Goal: Task Accomplishment & Management: Manage account settings

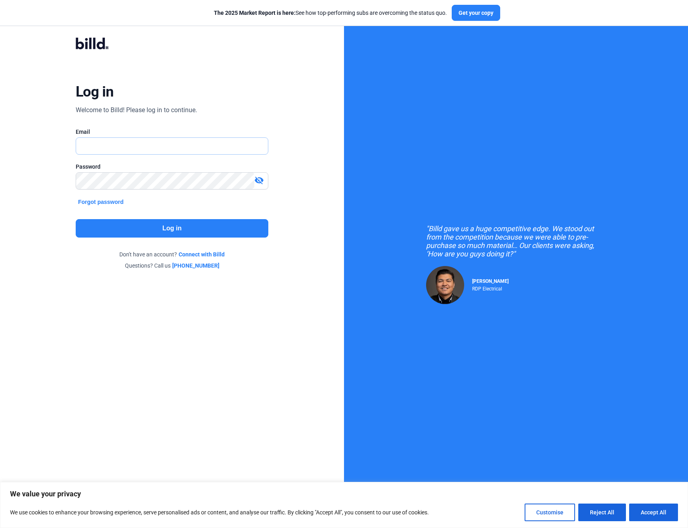
type input "[PERSON_NAME][EMAIL_ADDRESS][DOMAIN_NAME]"
click at [170, 230] on button "Log in" at bounding box center [172, 228] width 193 height 18
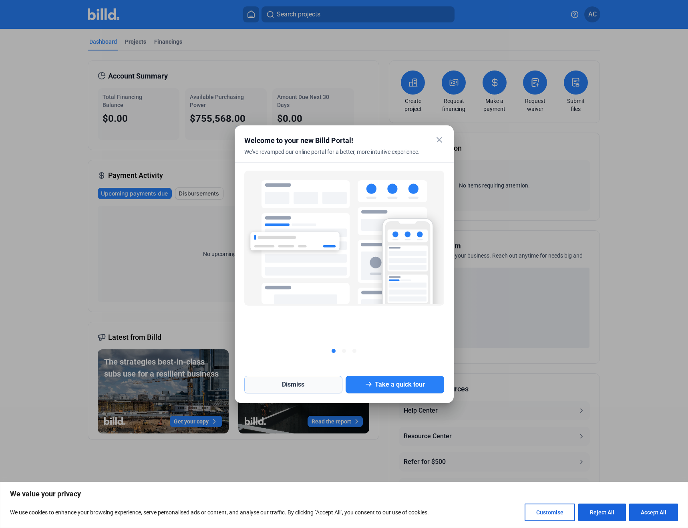
click at [308, 380] on button "Dismiss" at bounding box center [293, 385] width 99 height 18
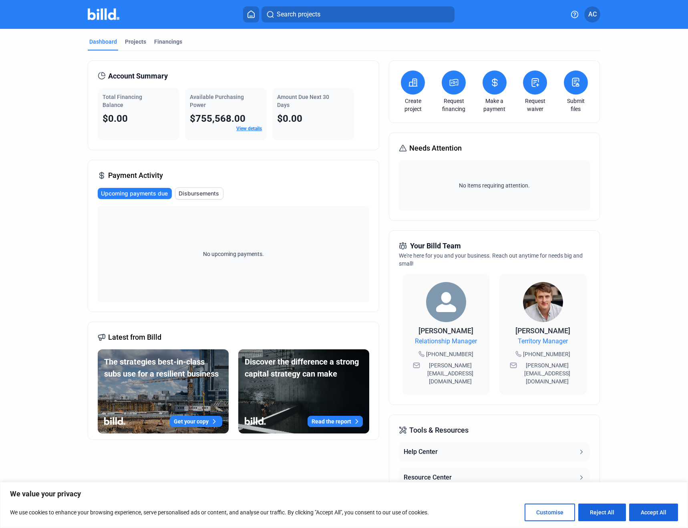
click at [250, 127] on link "View details" at bounding box center [249, 129] width 26 height 6
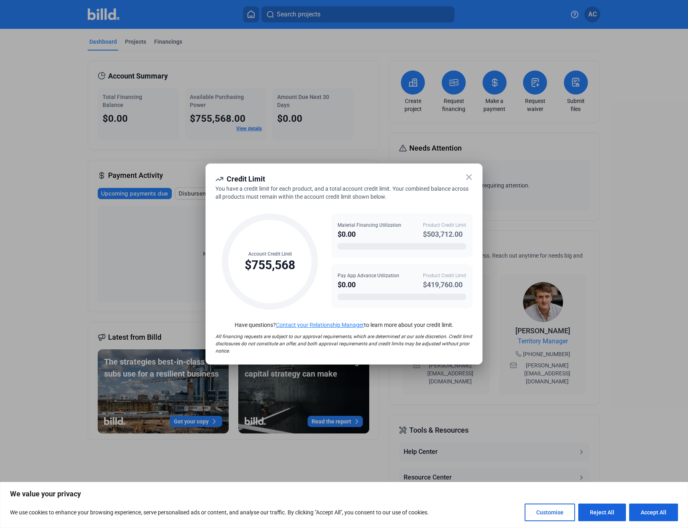
click at [241, 80] on div at bounding box center [344, 264] width 688 height 528
click at [469, 175] on icon at bounding box center [469, 177] width 10 height 10
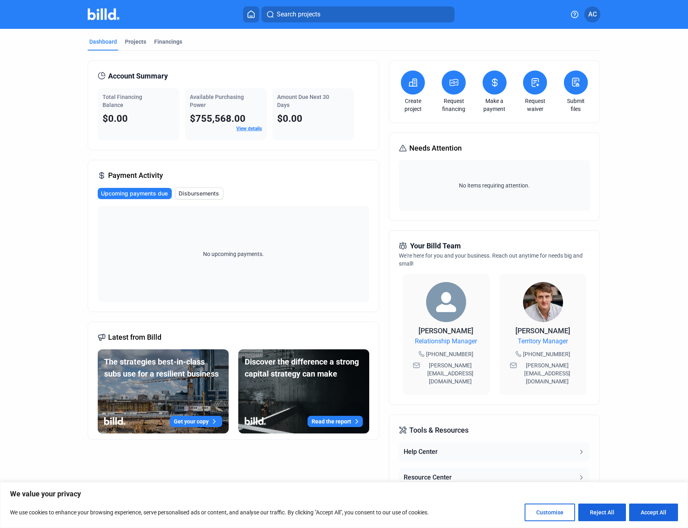
click at [245, 127] on link "View details" at bounding box center [249, 129] width 26 height 6
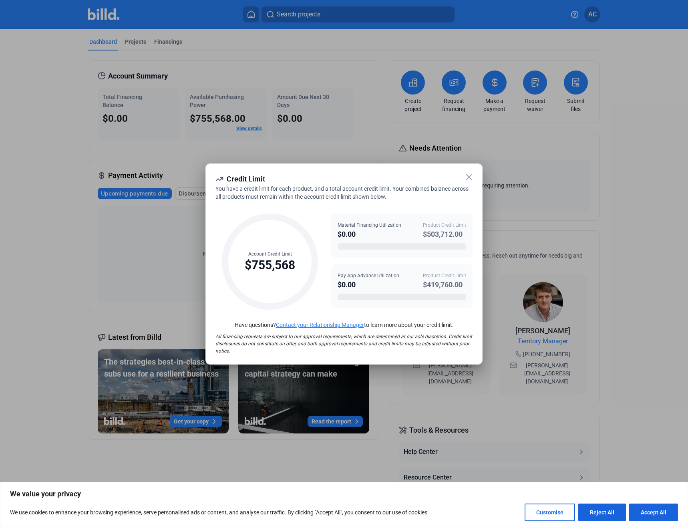
click at [469, 175] on icon at bounding box center [469, 177] width 10 height 10
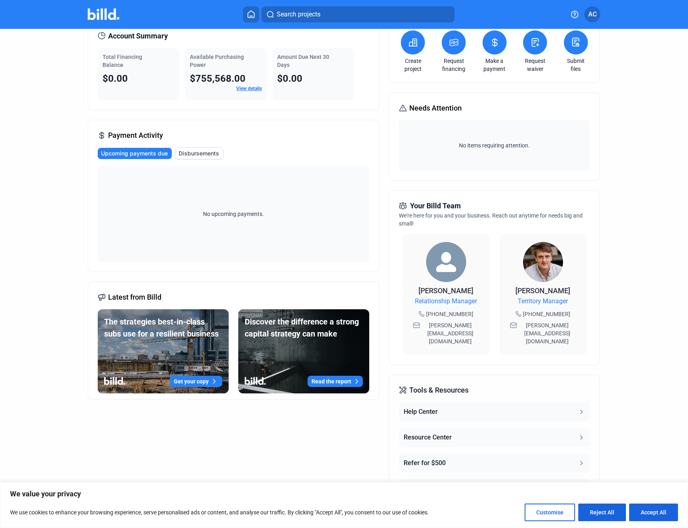
scroll to position [51, 0]
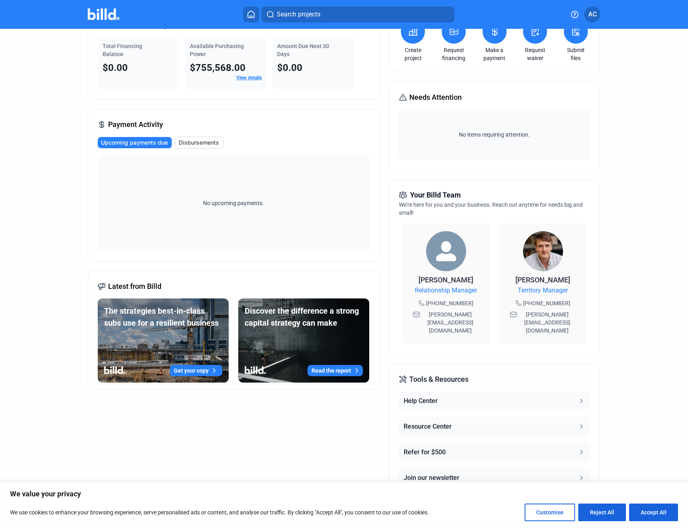
click at [574, 417] on button "Resource Center" at bounding box center [494, 426] width 191 height 19
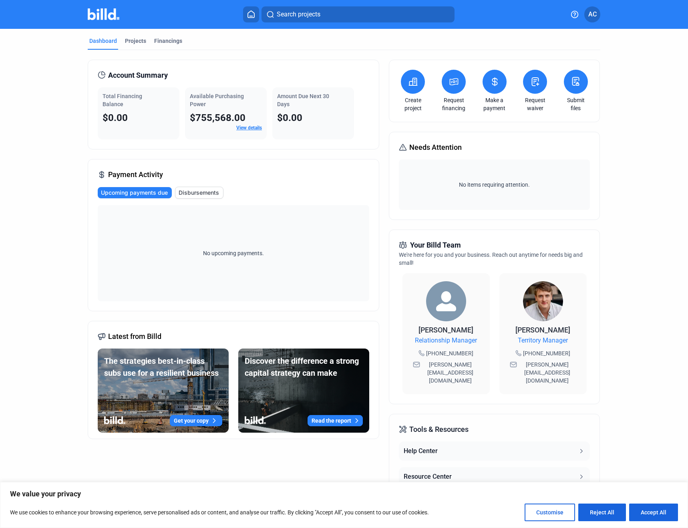
scroll to position [0, 0]
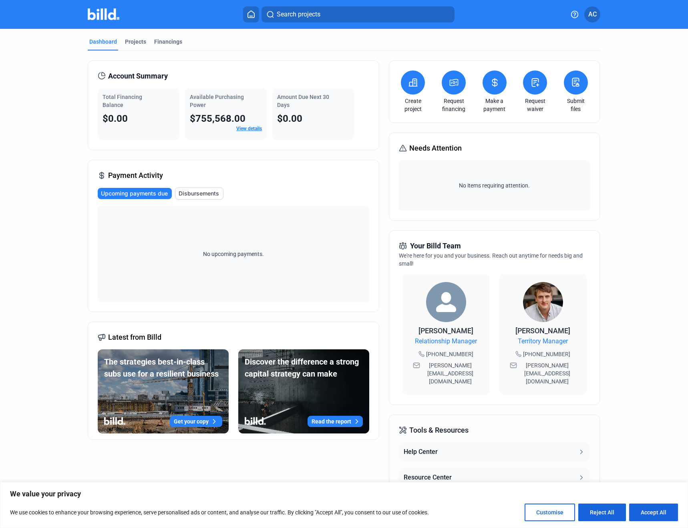
click at [595, 10] on span "AC" at bounding box center [593, 15] width 8 height 10
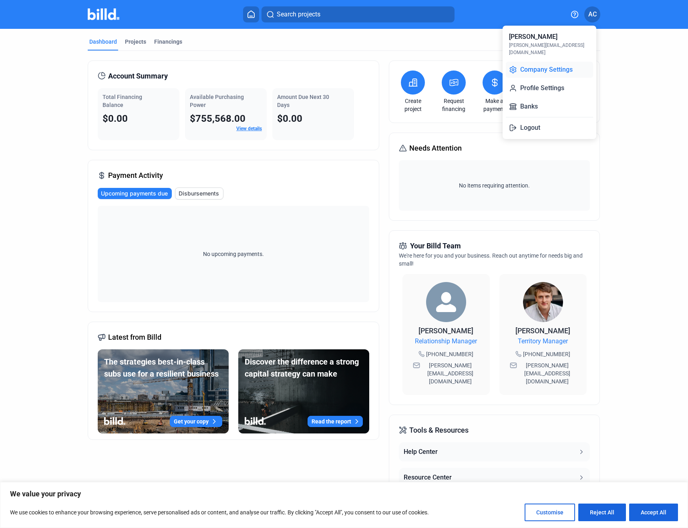
click at [553, 62] on button "Company Settings" at bounding box center [549, 70] width 87 height 16
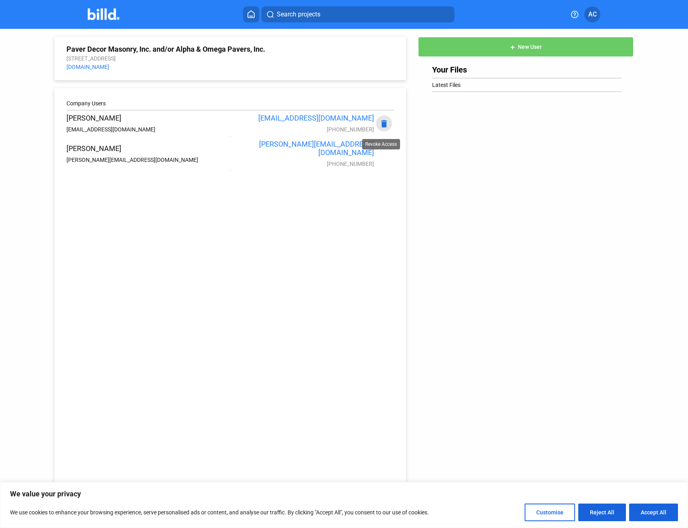
click at [383, 125] on mat-icon "delete" at bounding box center [384, 124] width 10 height 10
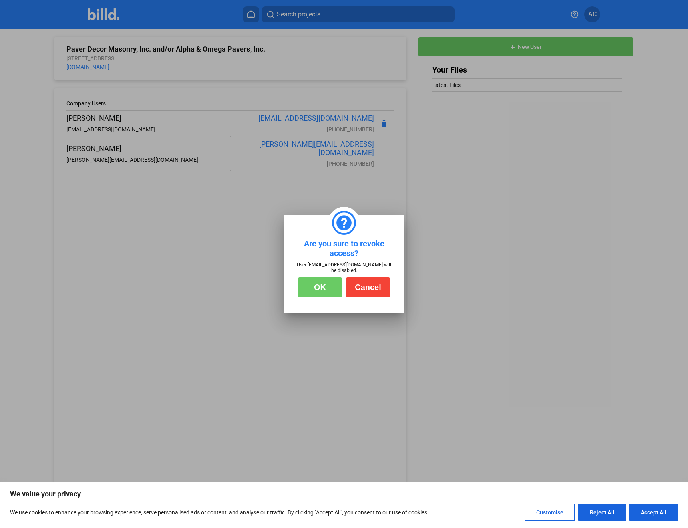
drag, startPoint x: 320, startPoint y: 287, endPoint x: 320, endPoint y: 189, distance: 98.2
click at [321, 189] on div ".st0{fill:#ffffff;} Are you sure to revoke access? User dcuevas@paverdecor.com …" at bounding box center [344, 264] width 688 height 528
click at [357, 288] on button "Cancel" at bounding box center [368, 287] width 44 height 20
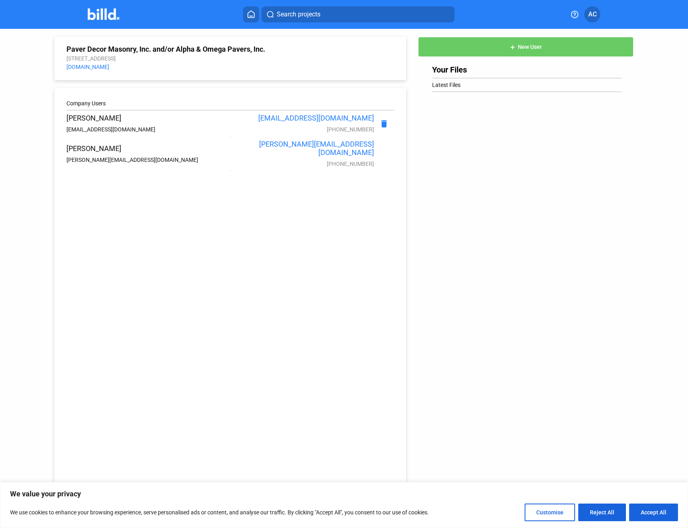
click at [83, 117] on div "[PERSON_NAME]" at bounding box center [144, 118] width 154 height 8
drag, startPoint x: 87, startPoint y: 132, endPoint x: 91, endPoint y: 130, distance: 4.5
click at [87, 132] on div "[EMAIL_ADDRESS][DOMAIN_NAME]" at bounding box center [144, 129] width 154 height 6
click at [341, 130] on div "[PHONE_NUMBER]" at bounding box center [297, 129] width 154 height 6
click at [352, 132] on div "[PHONE_NUMBER]" at bounding box center [297, 129] width 154 height 6
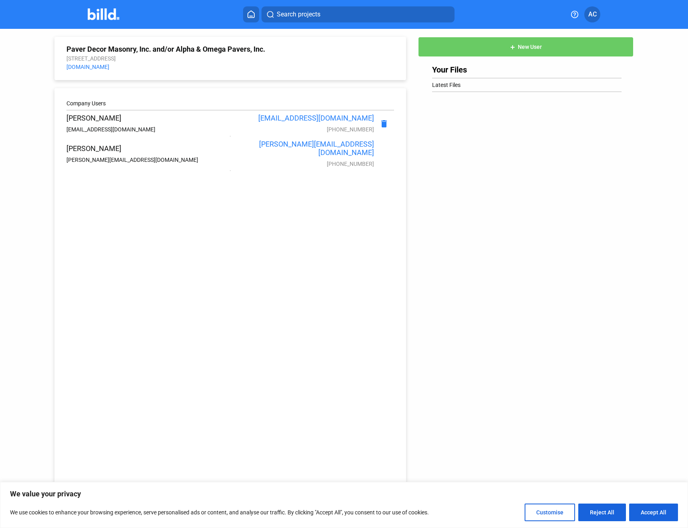
click at [83, 127] on div "Dina Cuevas dcuevas@paverdecor.com" at bounding box center [144, 123] width 154 height 19
click at [655, 506] on button "Accept All" at bounding box center [653, 513] width 49 height 18
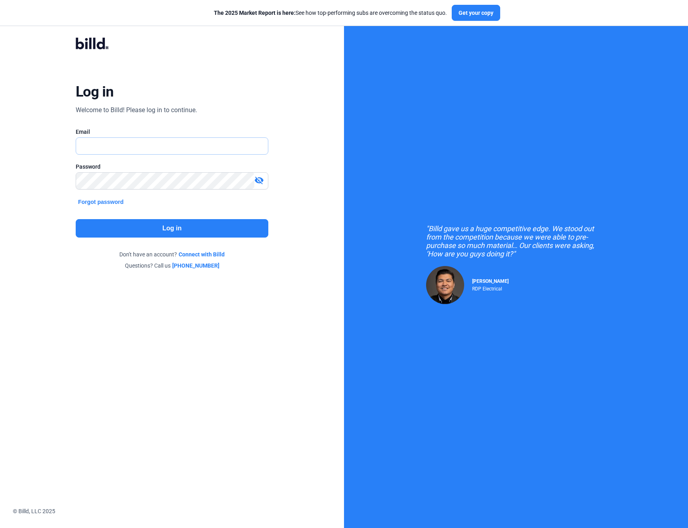
type input "[PERSON_NAME][EMAIL_ADDRESS][DOMAIN_NAME]"
click at [171, 232] on button "Log in" at bounding box center [172, 228] width 193 height 18
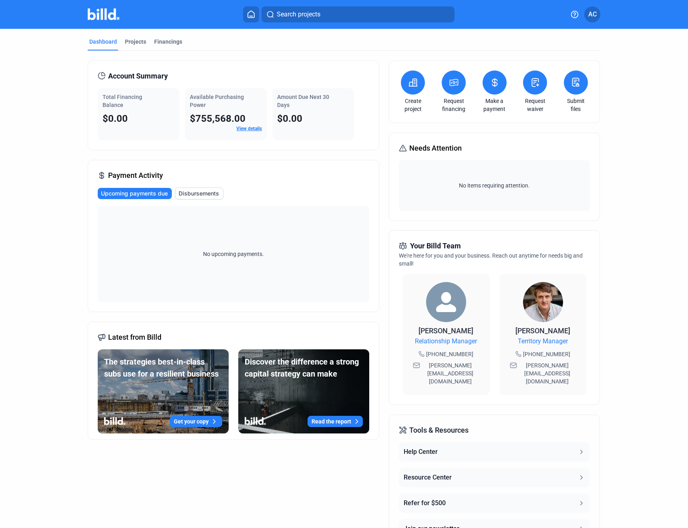
click at [595, 14] on span "AC" at bounding box center [593, 15] width 8 height 10
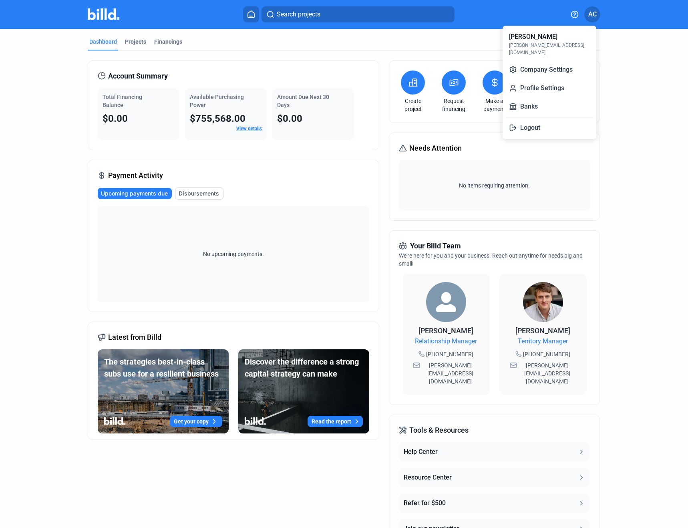
click at [607, 46] on div at bounding box center [344, 264] width 688 height 528
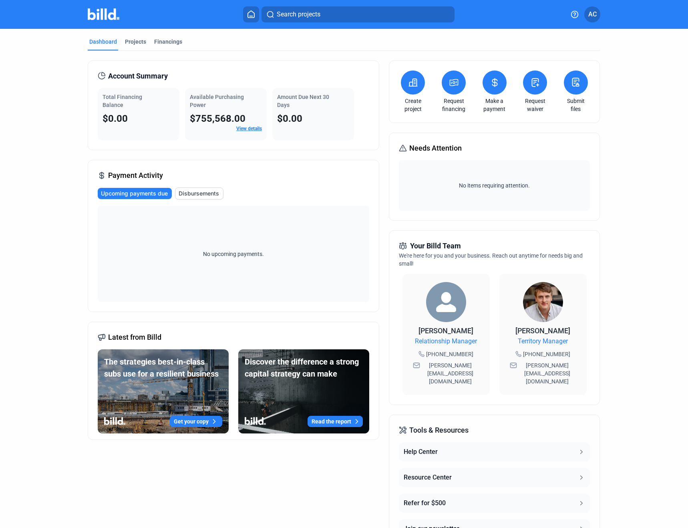
click at [593, 17] on span "AC" at bounding box center [593, 15] width 8 height 10
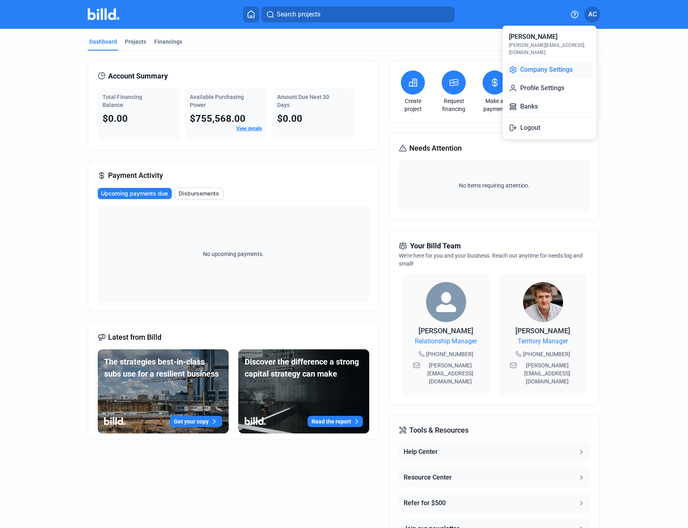
click at [557, 65] on button "Company Settings" at bounding box center [549, 70] width 87 height 16
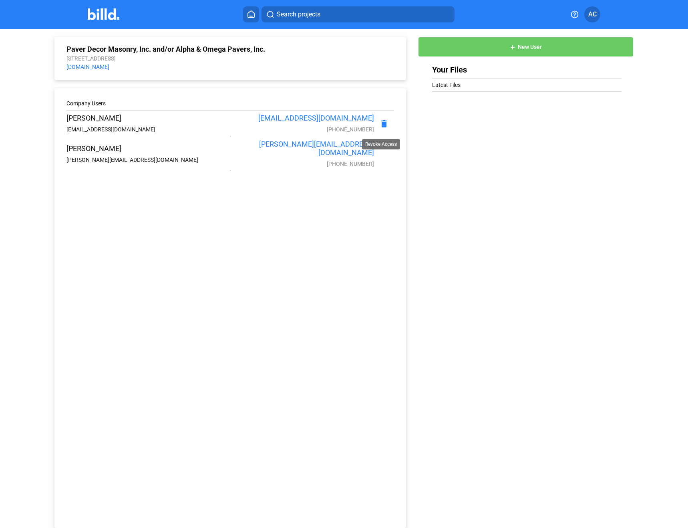
click at [381, 129] on mat-icon "delete" at bounding box center [384, 124] width 10 height 10
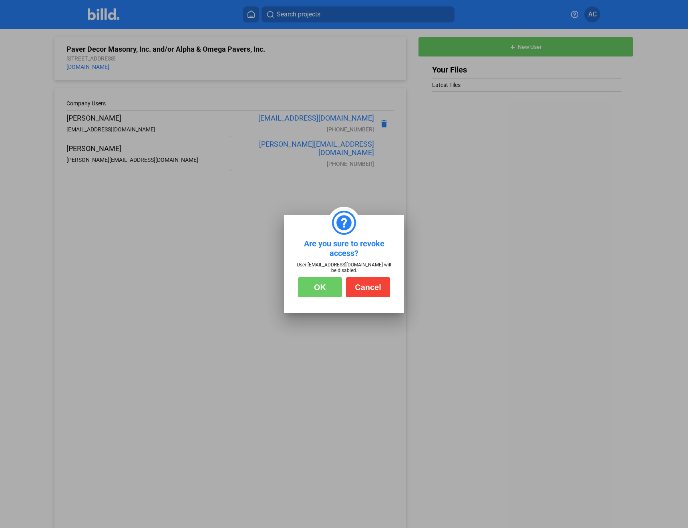
click at [329, 291] on button "OK" at bounding box center [320, 287] width 44 height 20
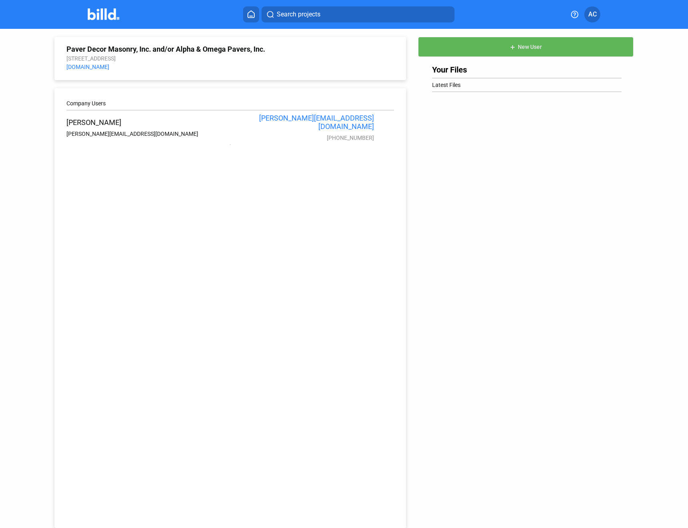
click at [533, 38] on button "add New User" at bounding box center [526, 47] width 216 height 20
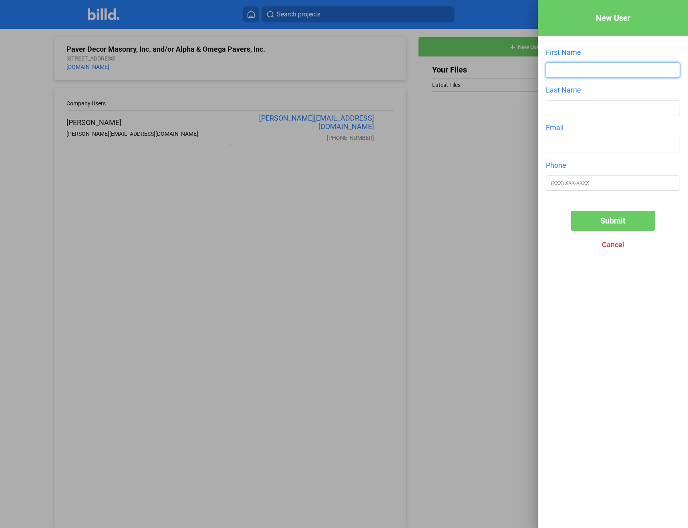
click at [577, 70] on input "text" at bounding box center [613, 70] width 133 height 14
type input "[PERSON_NAME]"
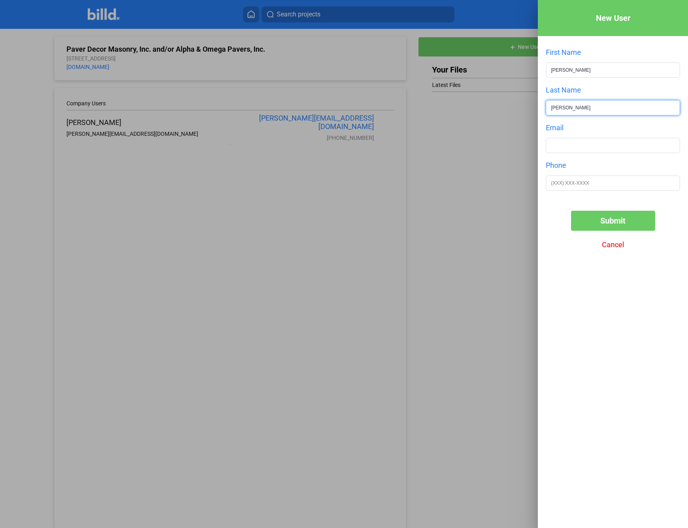
type input "[PERSON_NAME]"
click at [561, 149] on input "text" at bounding box center [613, 145] width 133 height 14
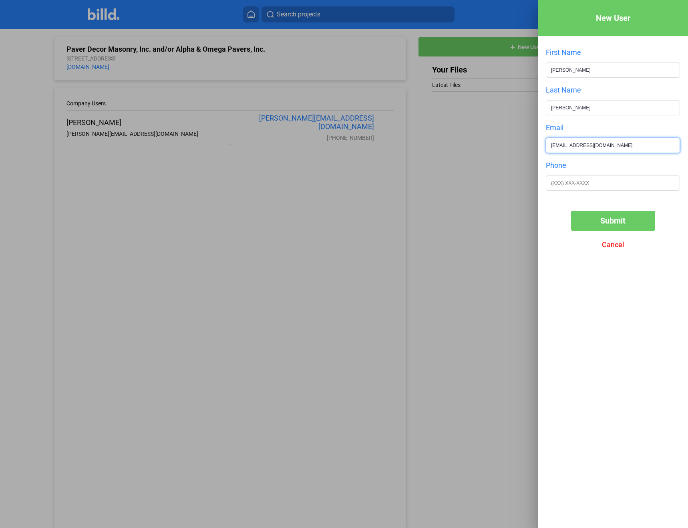
type input "[EMAIL_ADDRESS][DOMAIN_NAME]"
click at [608, 188] on input "text" at bounding box center [613, 183] width 133 height 14
type input "[PHONE_NUMBER]"
click at [616, 223] on span "Submit" at bounding box center [613, 221] width 25 height 10
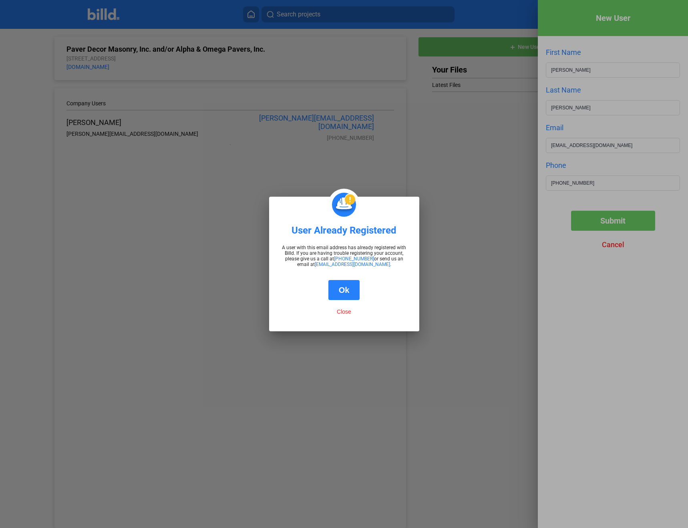
click at [341, 287] on button "Ok" at bounding box center [345, 290] width 32 height 20
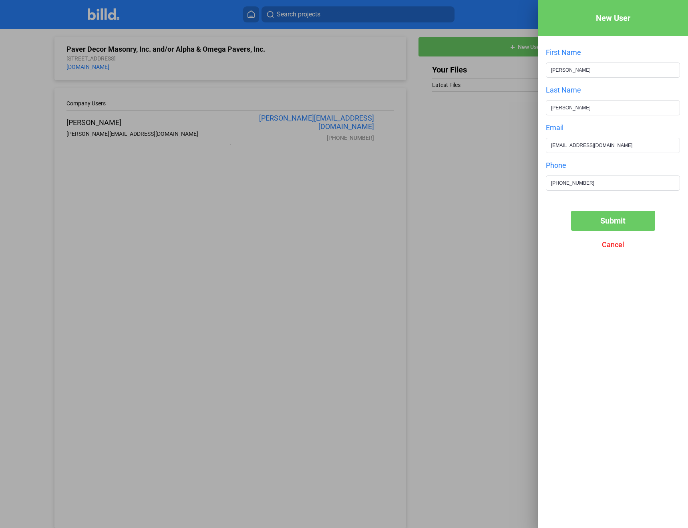
click at [607, 223] on span "Submit" at bounding box center [613, 221] width 25 height 10
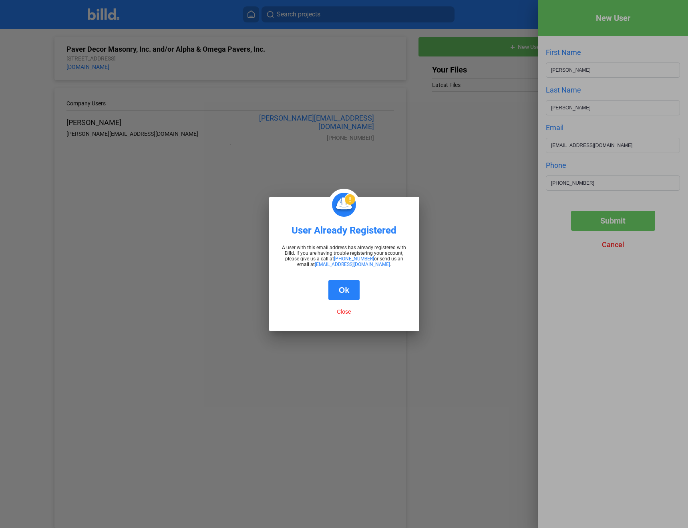
click at [341, 312] on button "Close" at bounding box center [344, 311] width 19 height 7
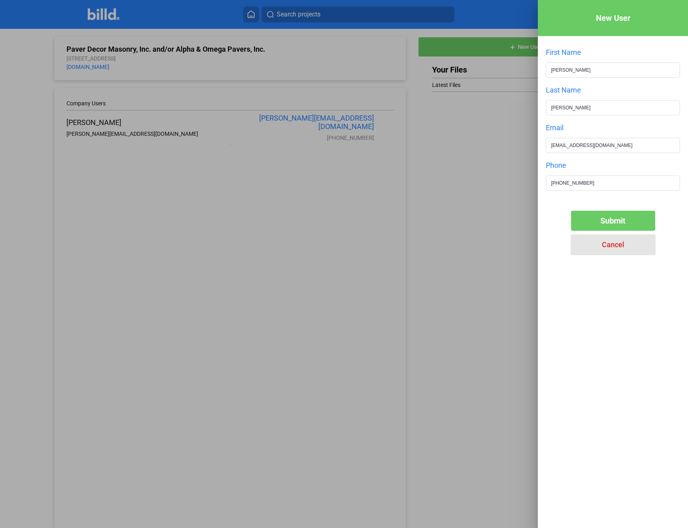
click at [617, 245] on span "Cancel" at bounding box center [613, 244] width 22 height 8
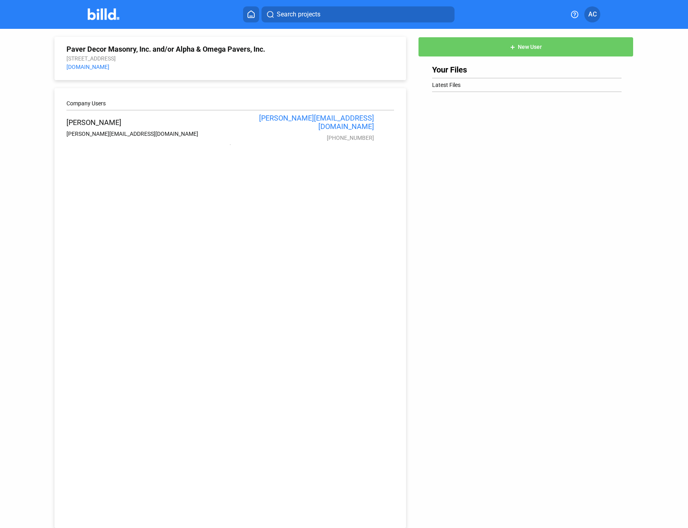
click at [593, 15] on span "AC" at bounding box center [593, 15] width 8 height 10
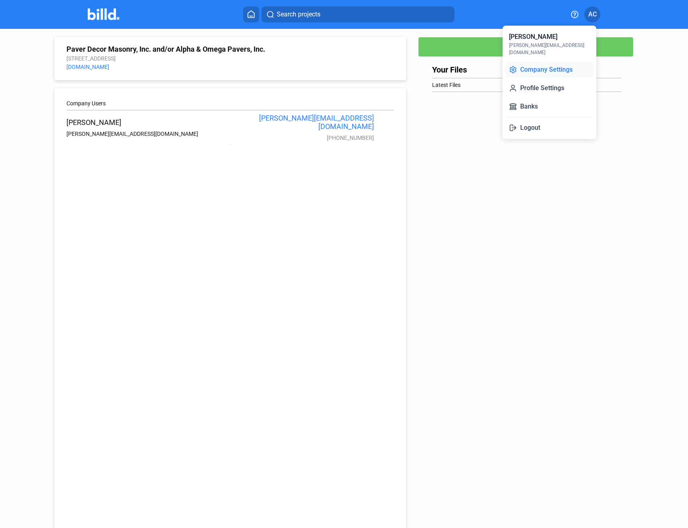
click at [544, 63] on button "Company Settings" at bounding box center [549, 70] width 87 height 16
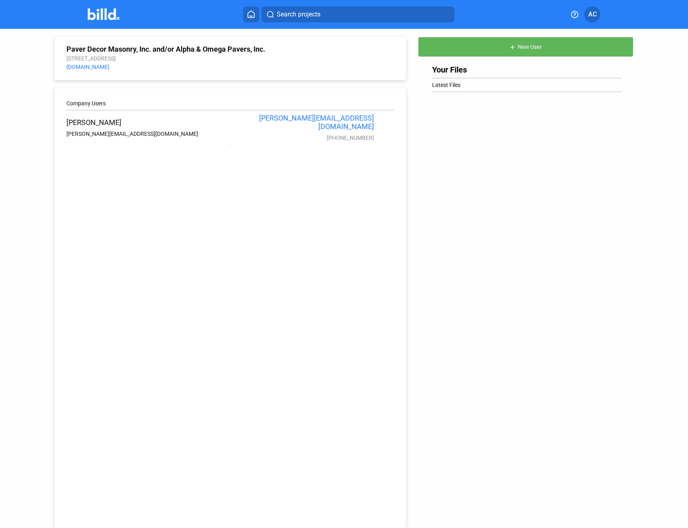
click at [518, 45] on span "New User" at bounding box center [530, 47] width 24 height 6
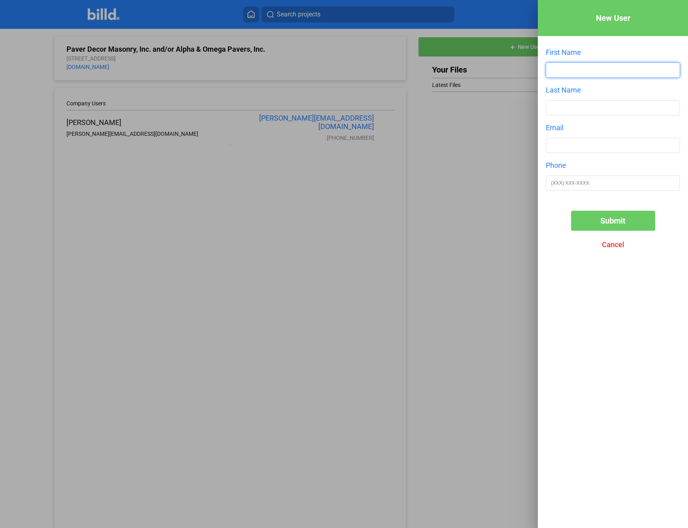
click at [580, 66] on input "text" at bounding box center [613, 70] width 133 height 14
click at [440, 112] on div at bounding box center [344, 264] width 688 height 528
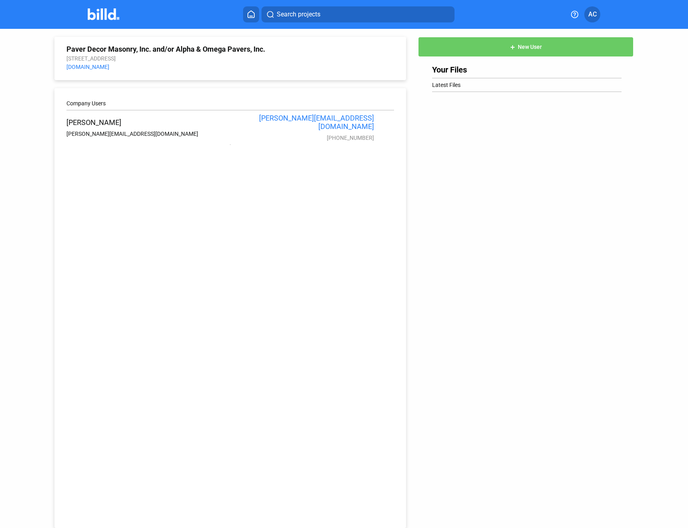
click at [524, 49] on span "New User" at bounding box center [530, 47] width 24 height 6
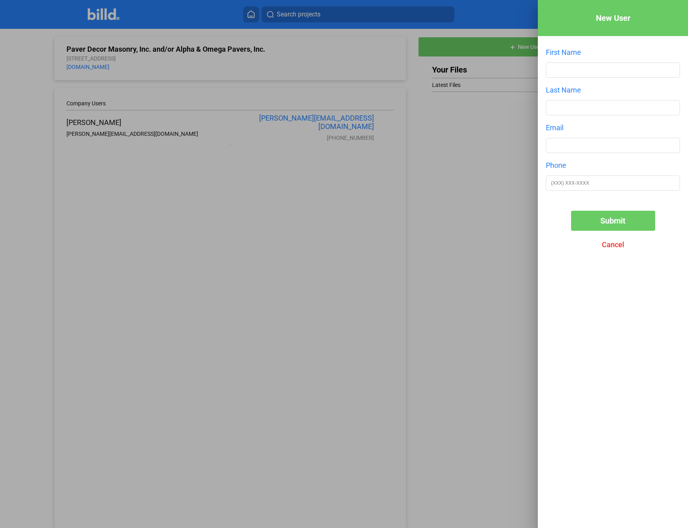
click at [468, 120] on div at bounding box center [344, 264] width 688 height 528
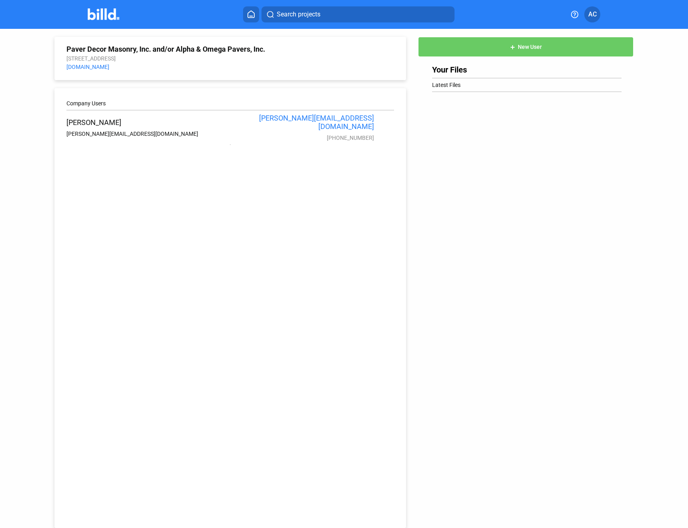
click at [485, 47] on button "add New User" at bounding box center [526, 47] width 216 height 20
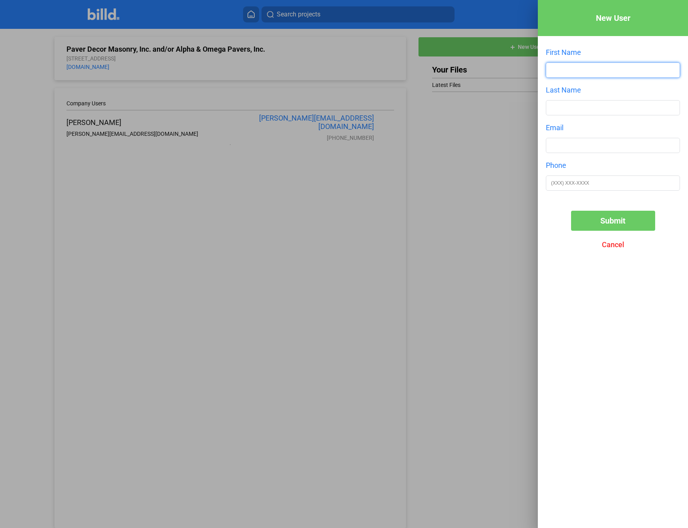
click at [575, 71] on input "text" at bounding box center [613, 70] width 133 height 14
click at [456, 135] on div at bounding box center [344, 264] width 688 height 528
